Goal: Information Seeking & Learning: Learn about a topic

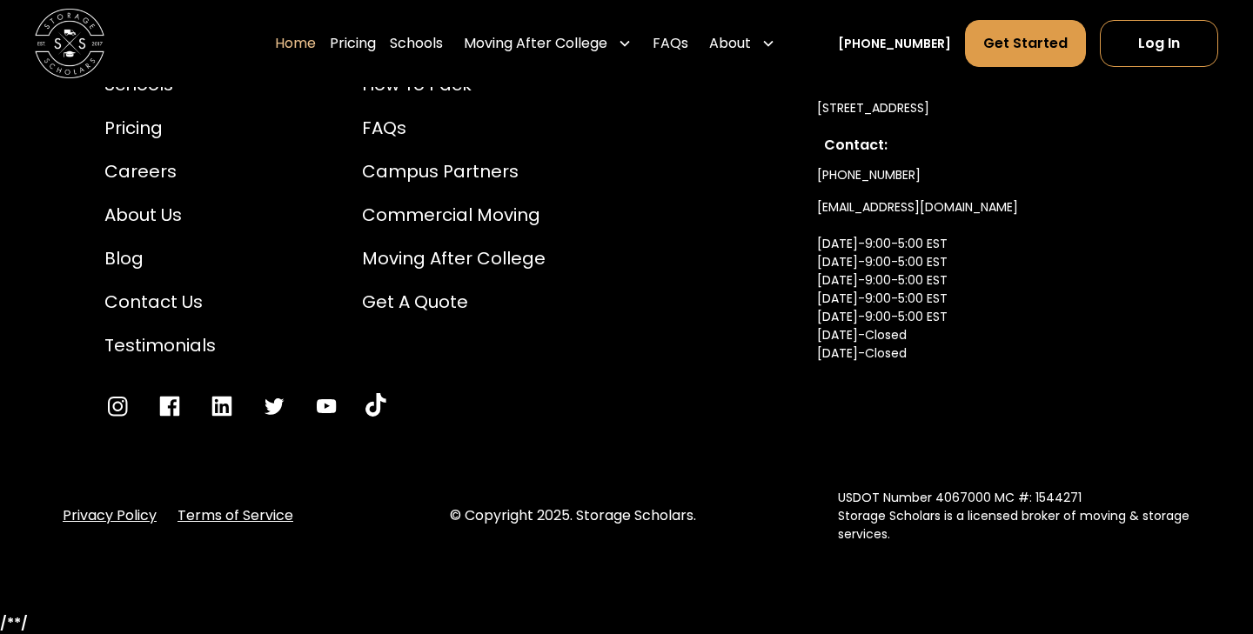
scroll to position [5925, 0]
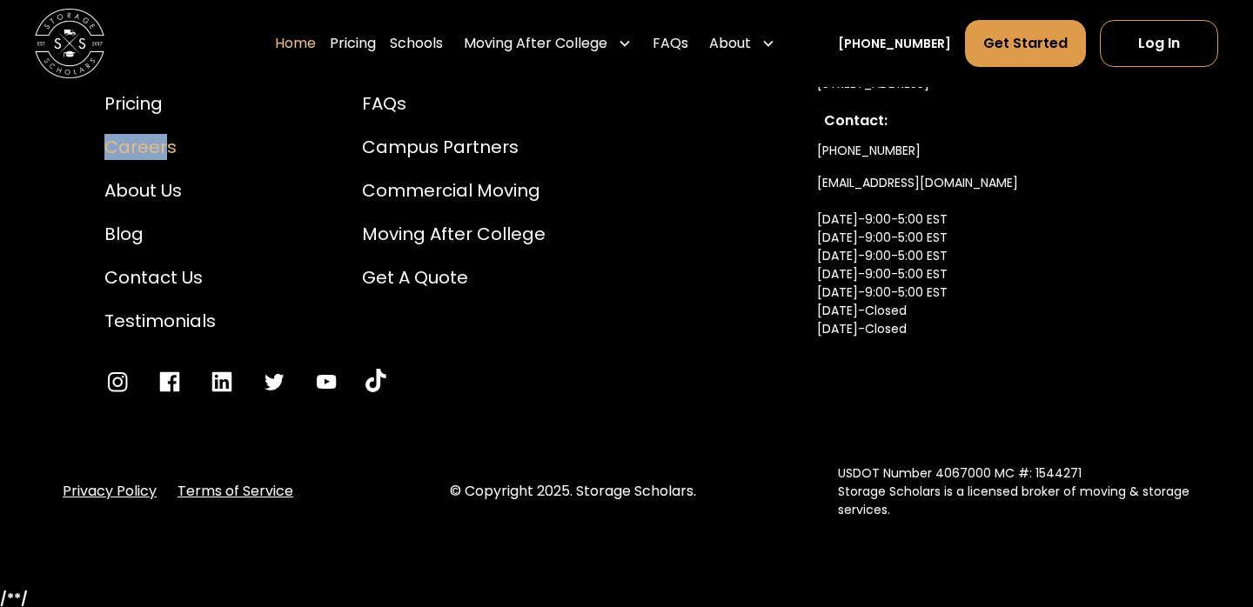
click at [161, 160] on div "Careers" at bounding box center [159, 147] width 111 height 26
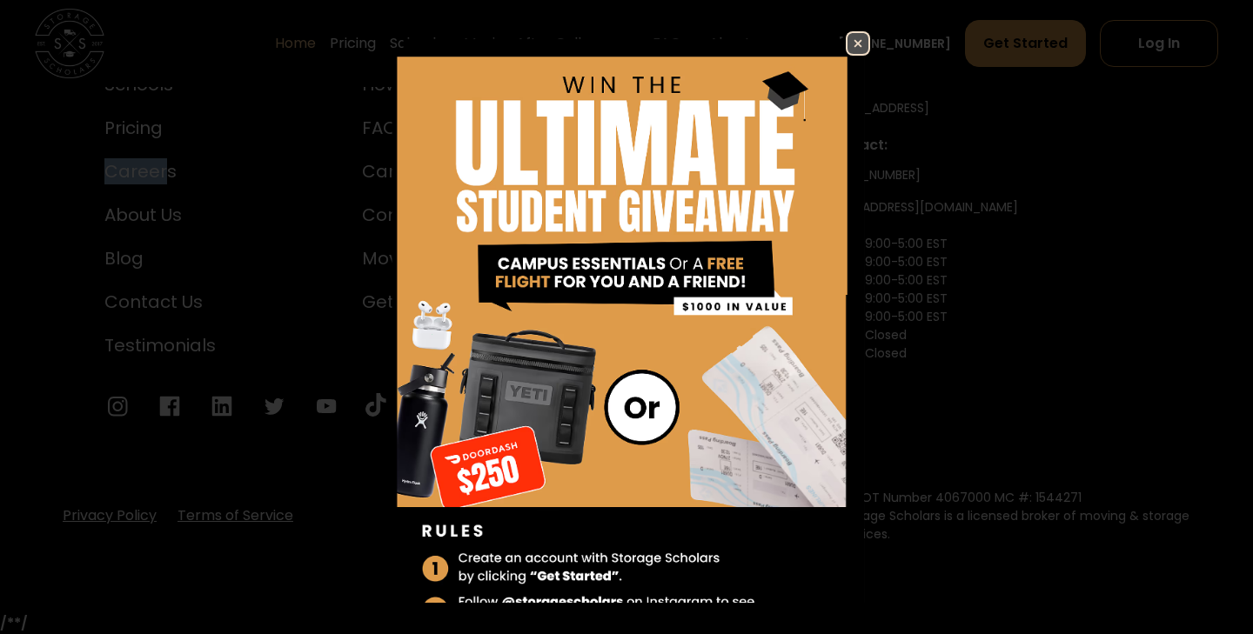
click at [855, 54] on img at bounding box center [858, 43] width 21 height 21
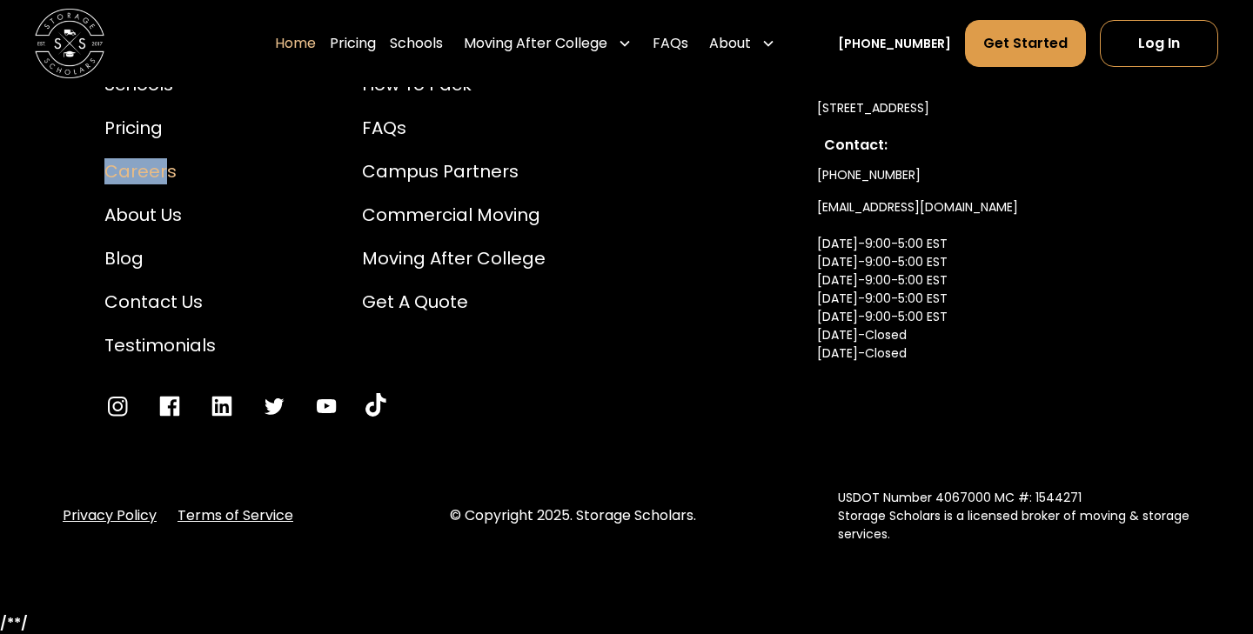
click at [150, 166] on div "Careers" at bounding box center [159, 171] width 111 height 26
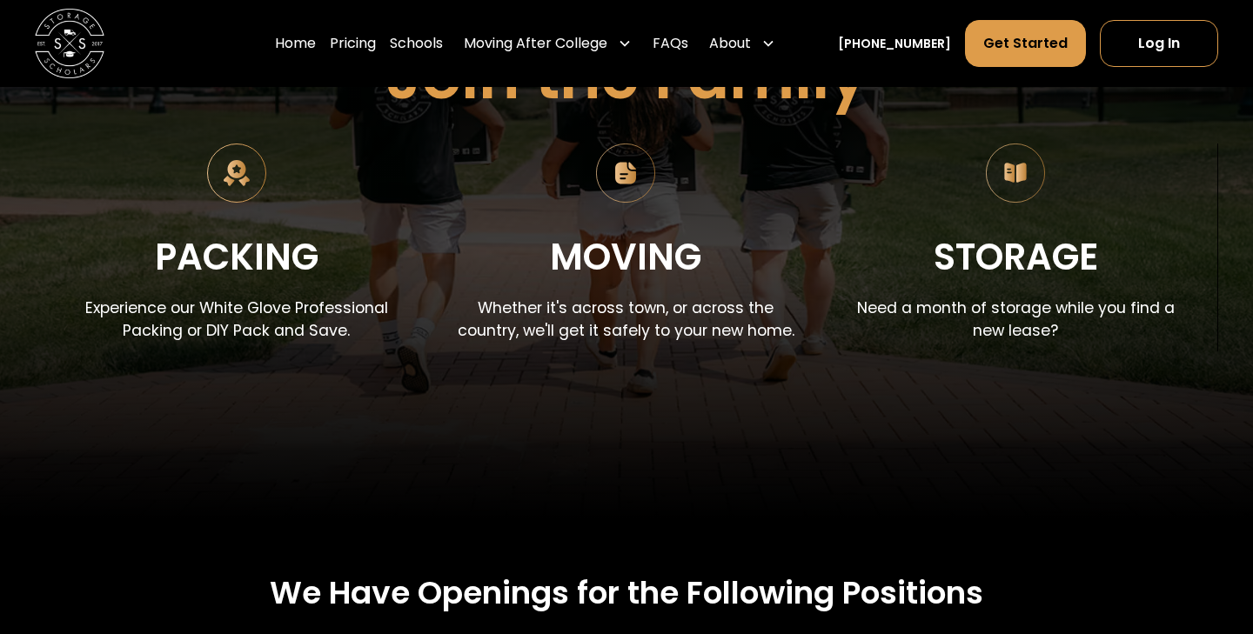
scroll to position [201, 0]
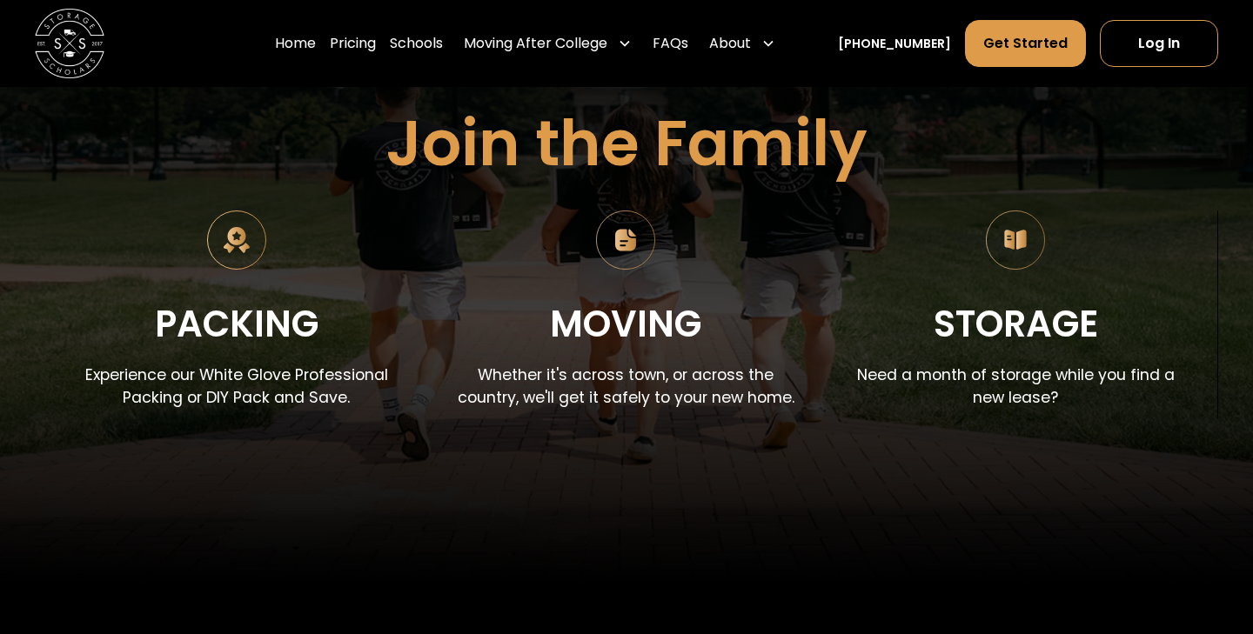
click at [627, 238] on img at bounding box center [625, 240] width 59 height 59
click at [612, 321] on div "Moving" at bounding box center [625, 325] width 151 height 58
click at [627, 230] on img at bounding box center [625, 240] width 59 height 59
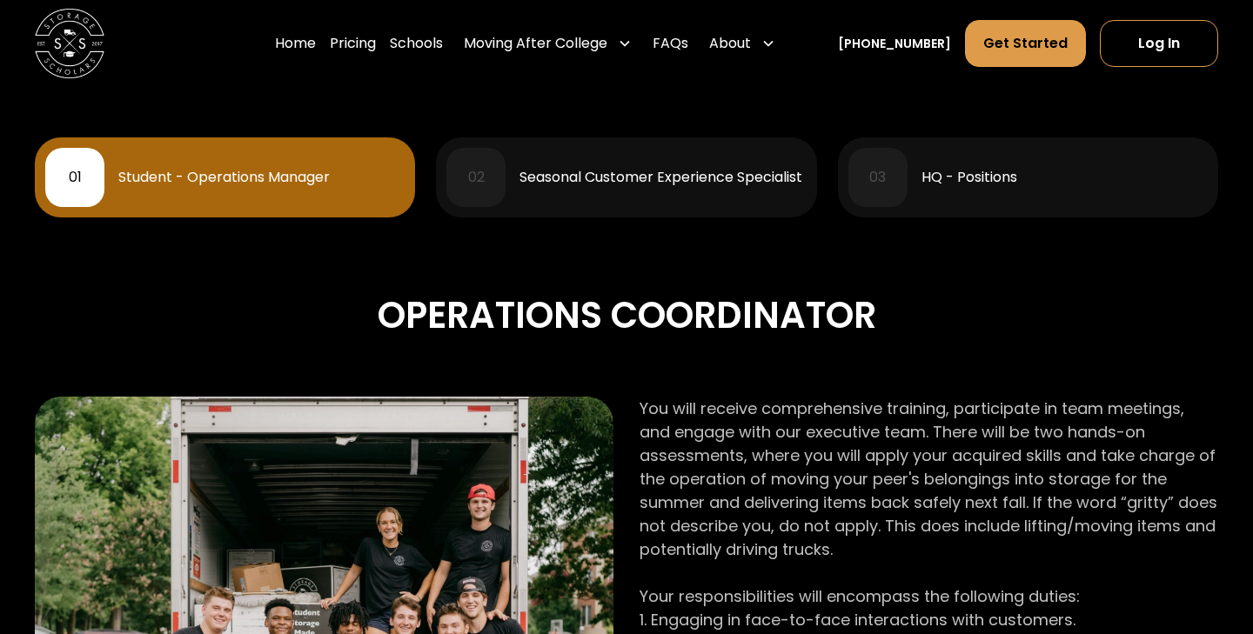
scroll to position [813, 0]
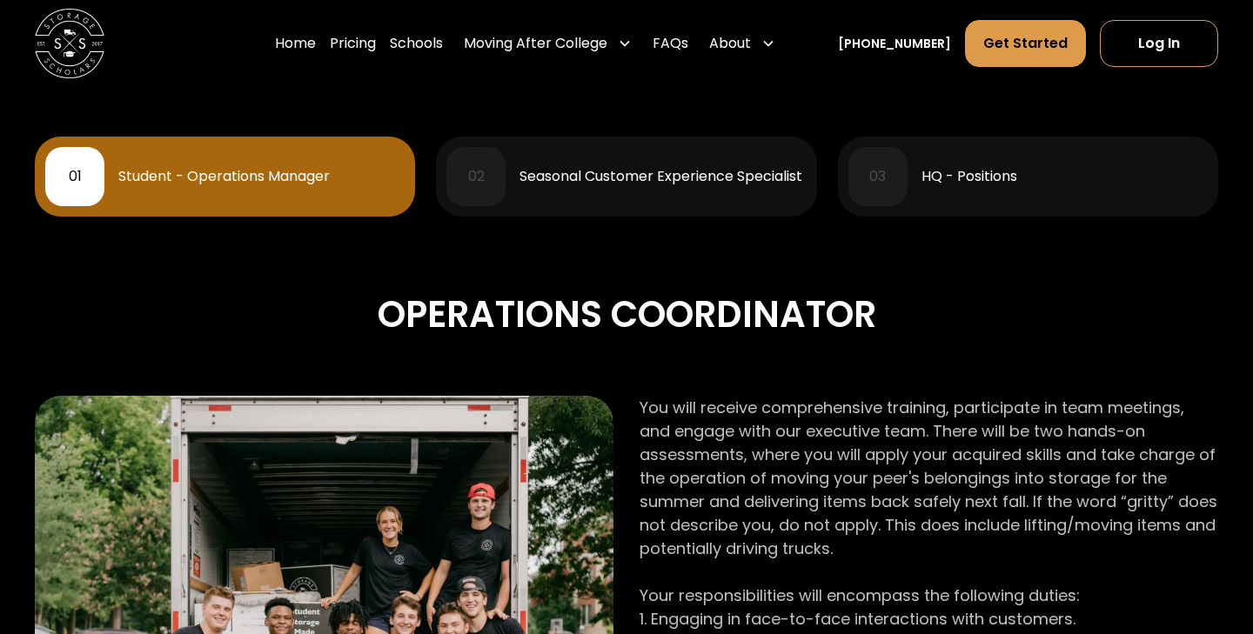
click at [701, 170] on div "Seasonal Customer Experience Specialist" at bounding box center [661, 177] width 283 height 14
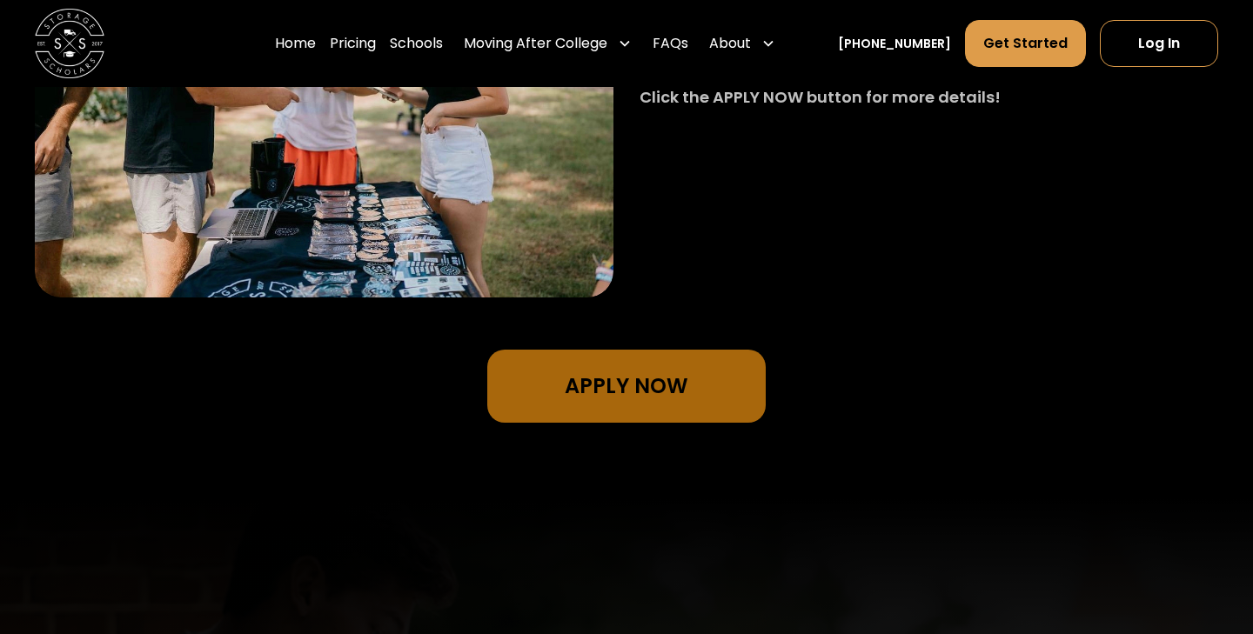
scroll to position [1341, 0]
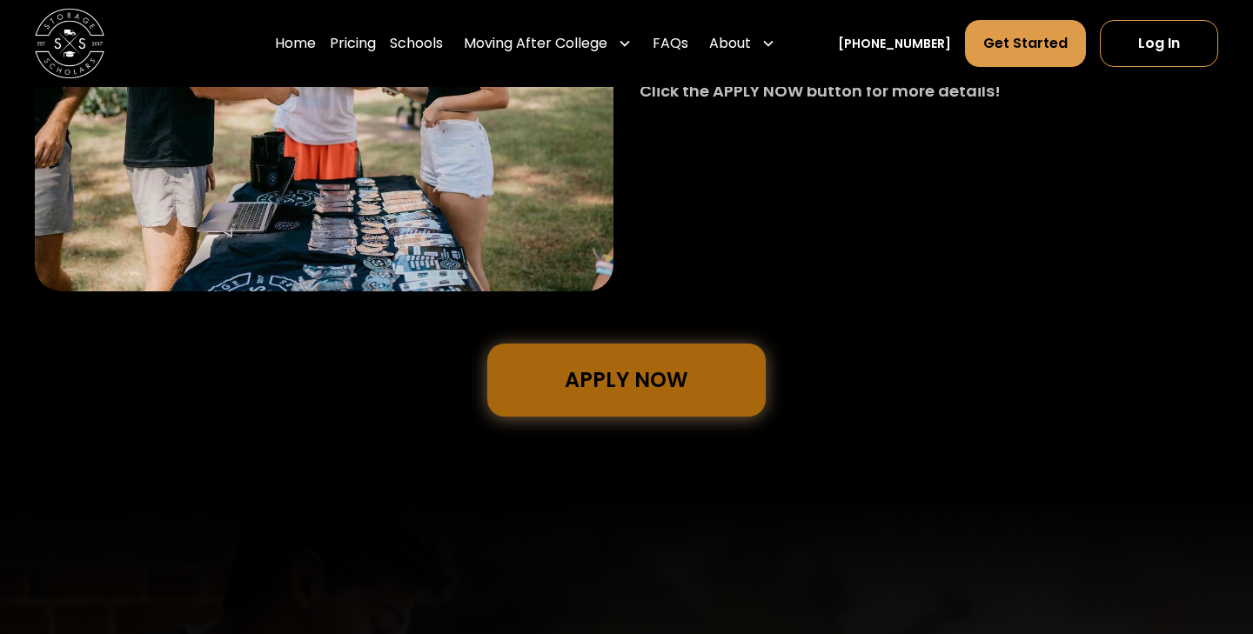
click at [686, 377] on link "Apply Now" at bounding box center [626, 380] width 278 height 73
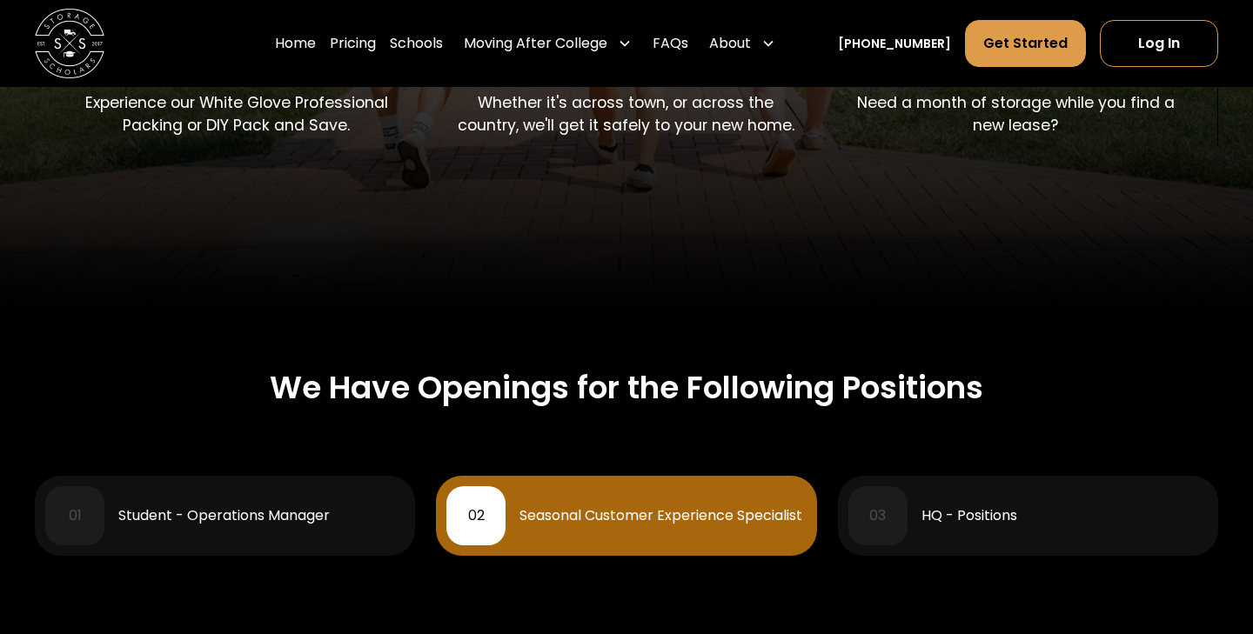
scroll to position [512, 0]
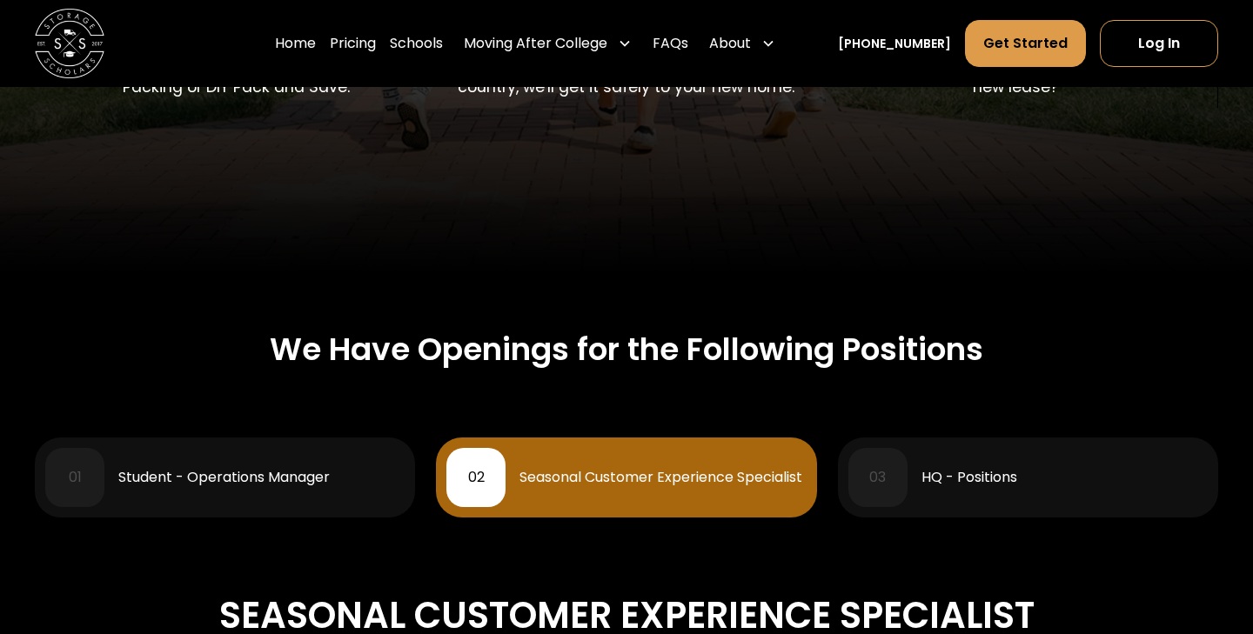
click at [1021, 459] on div "03 HQ - Positions" at bounding box center [1027, 477] width 359 height 59
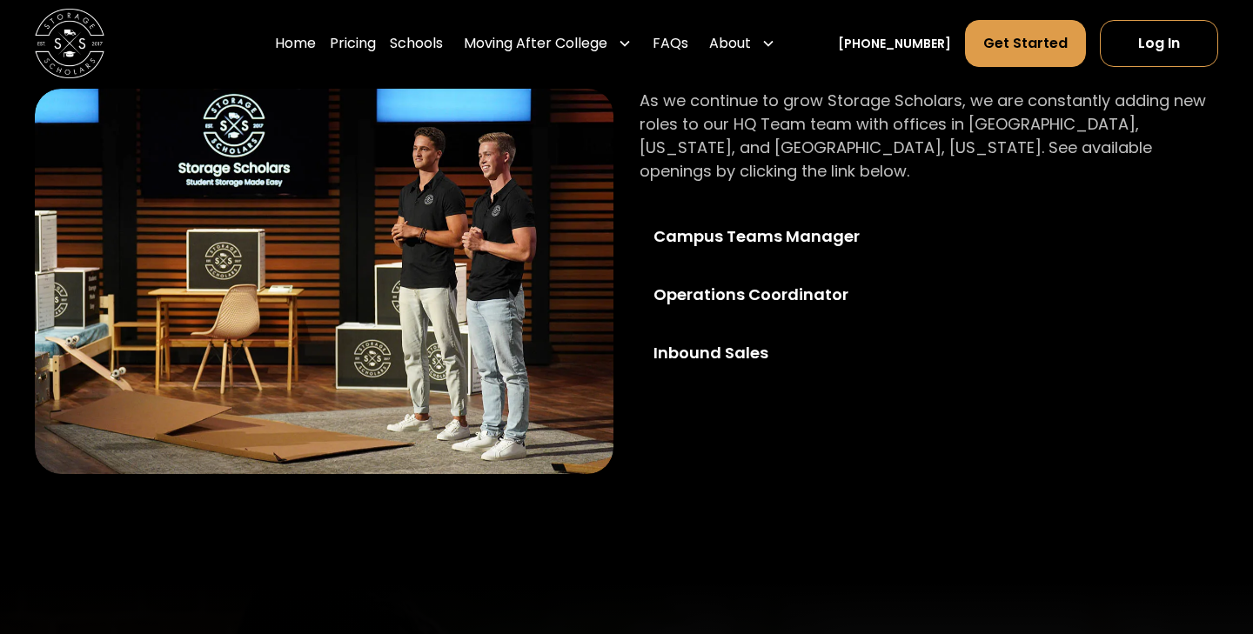
scroll to position [1125, 0]
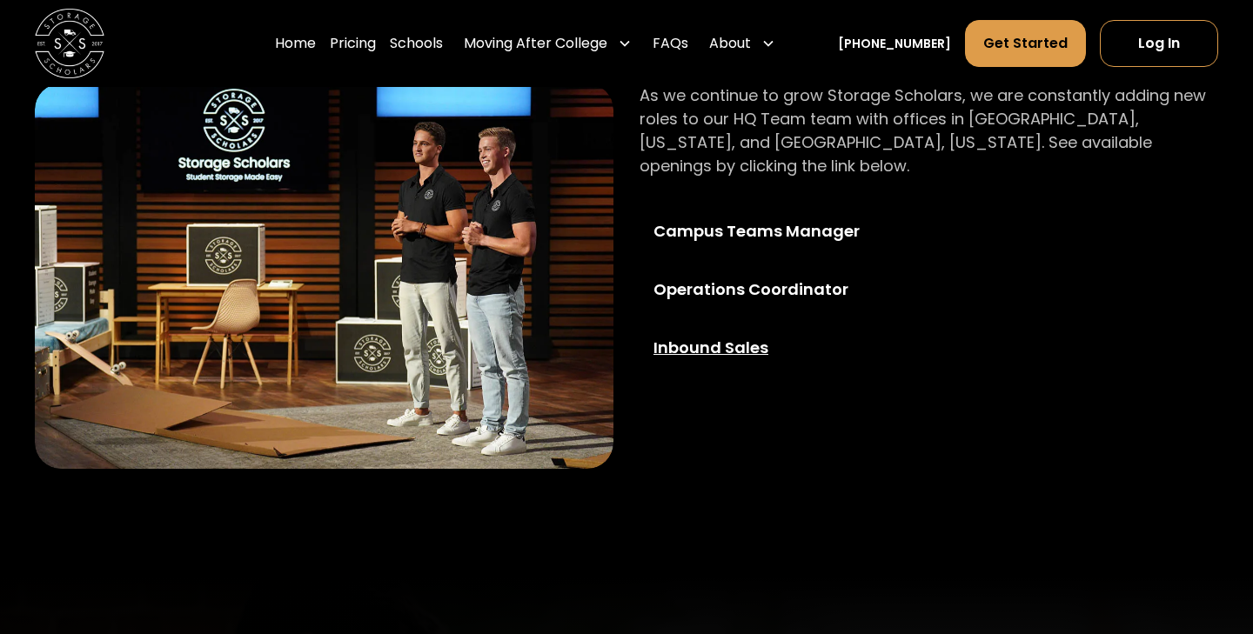
click at [701, 336] on div "Inbound Sales" at bounding box center [779, 347] width 251 height 23
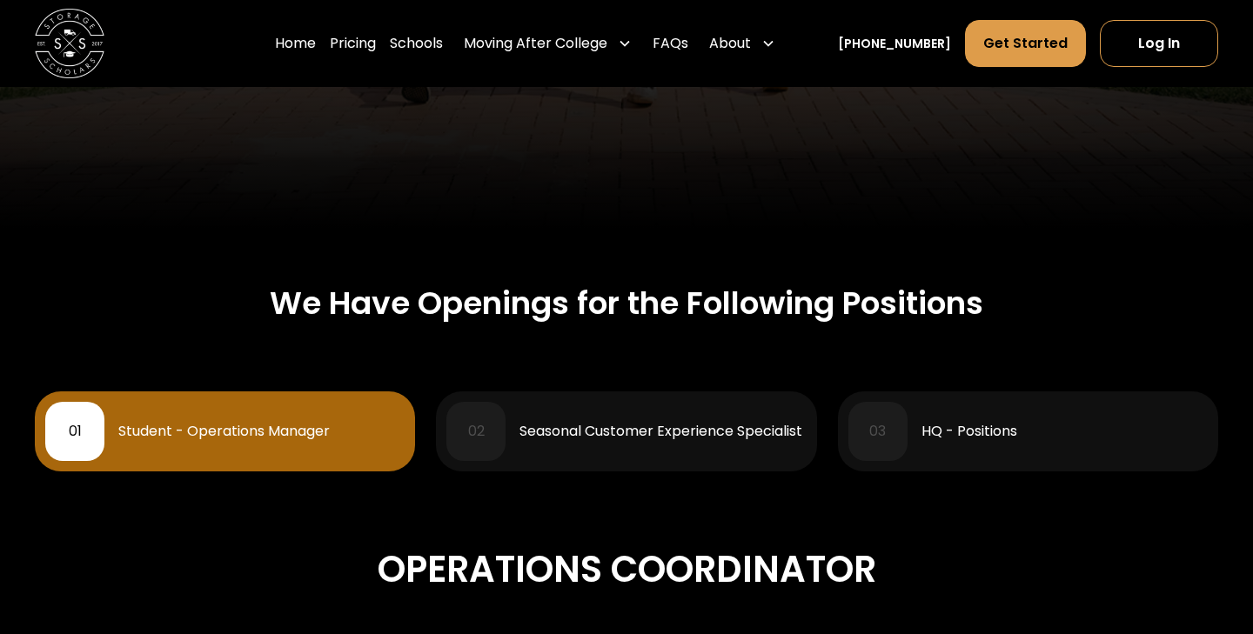
scroll to position [561, 0]
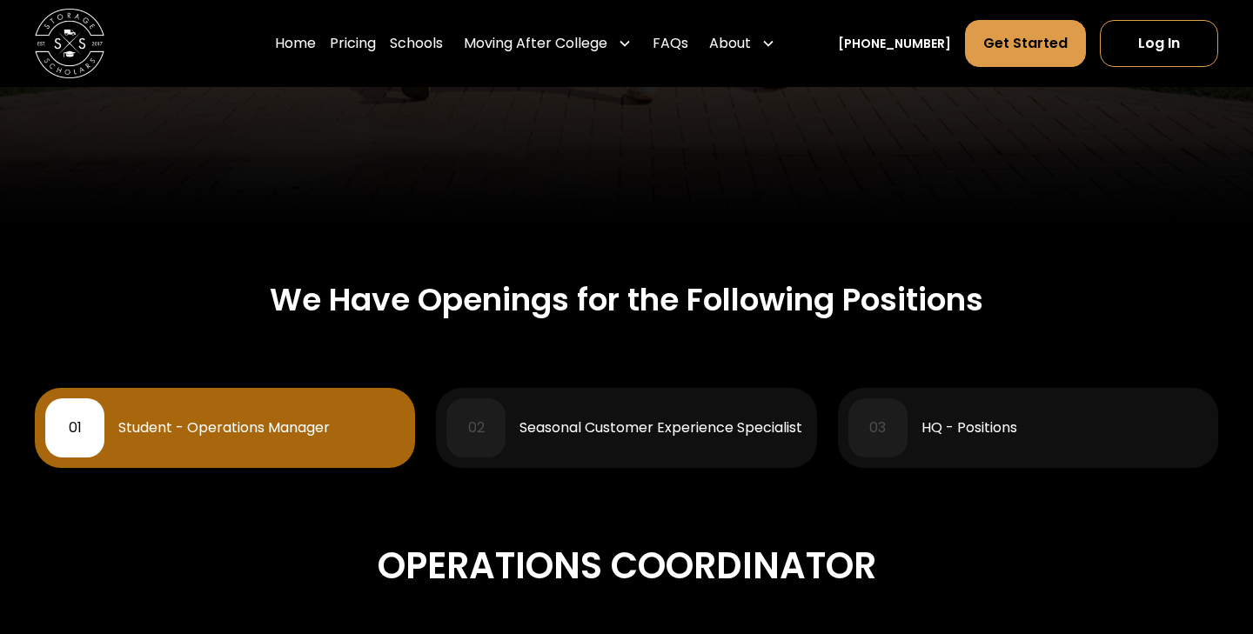
click at [713, 428] on div "Seasonal Customer Experience Specialist" at bounding box center [661, 428] width 283 height 14
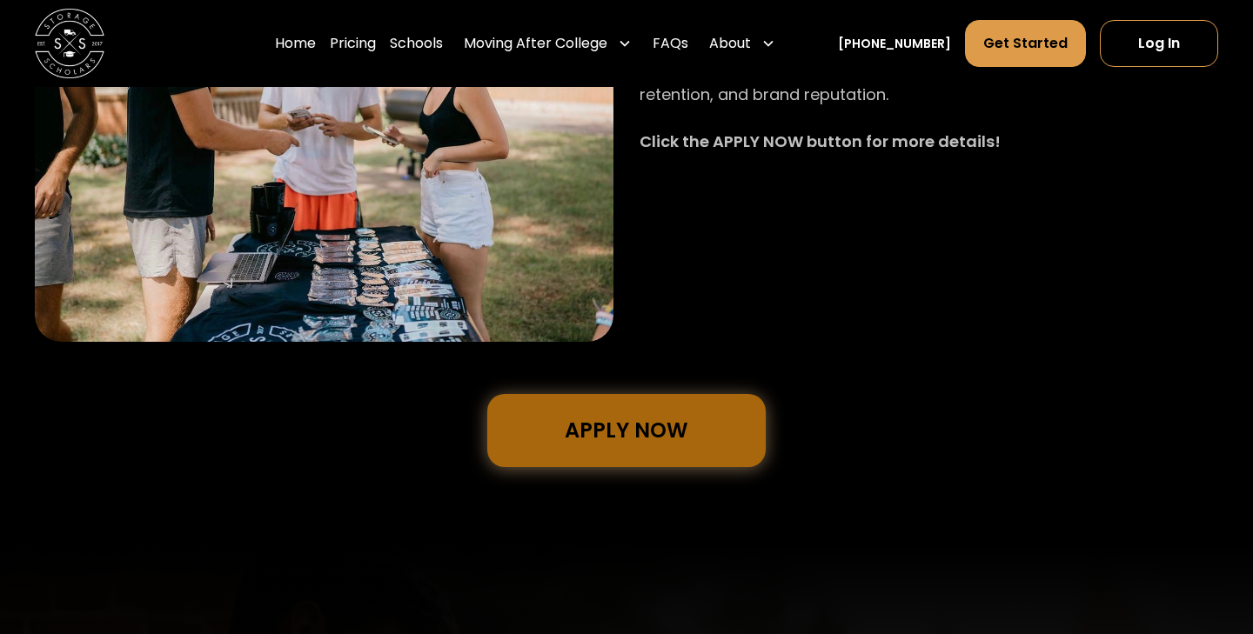
scroll to position [1278, 0]
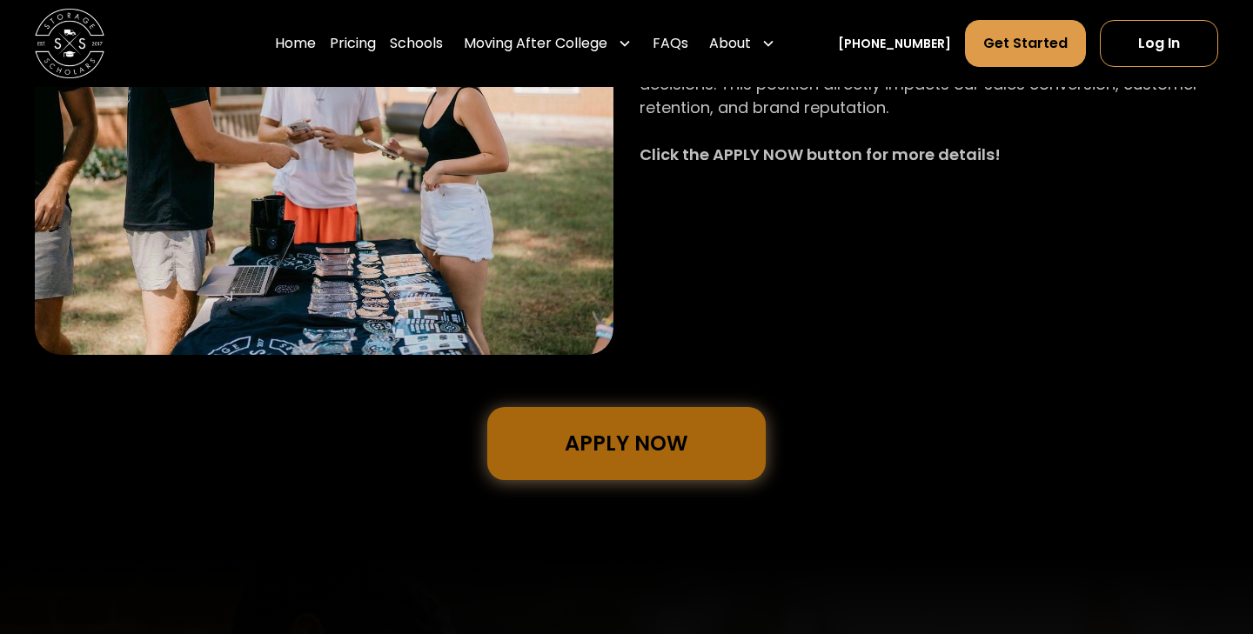
click at [665, 463] on link "Apply Now" at bounding box center [626, 443] width 278 height 73
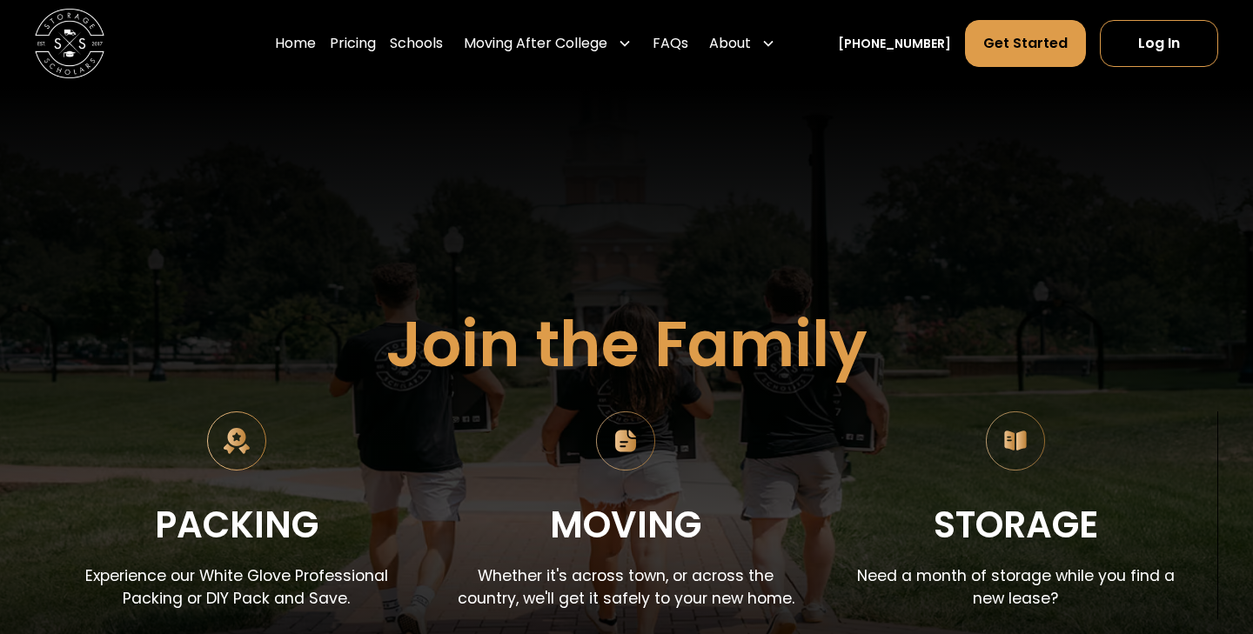
scroll to position [0, 0]
click at [1021, 432] on img at bounding box center [1015, 441] width 59 height 59
